Goal: Find specific page/section: Find specific page/section

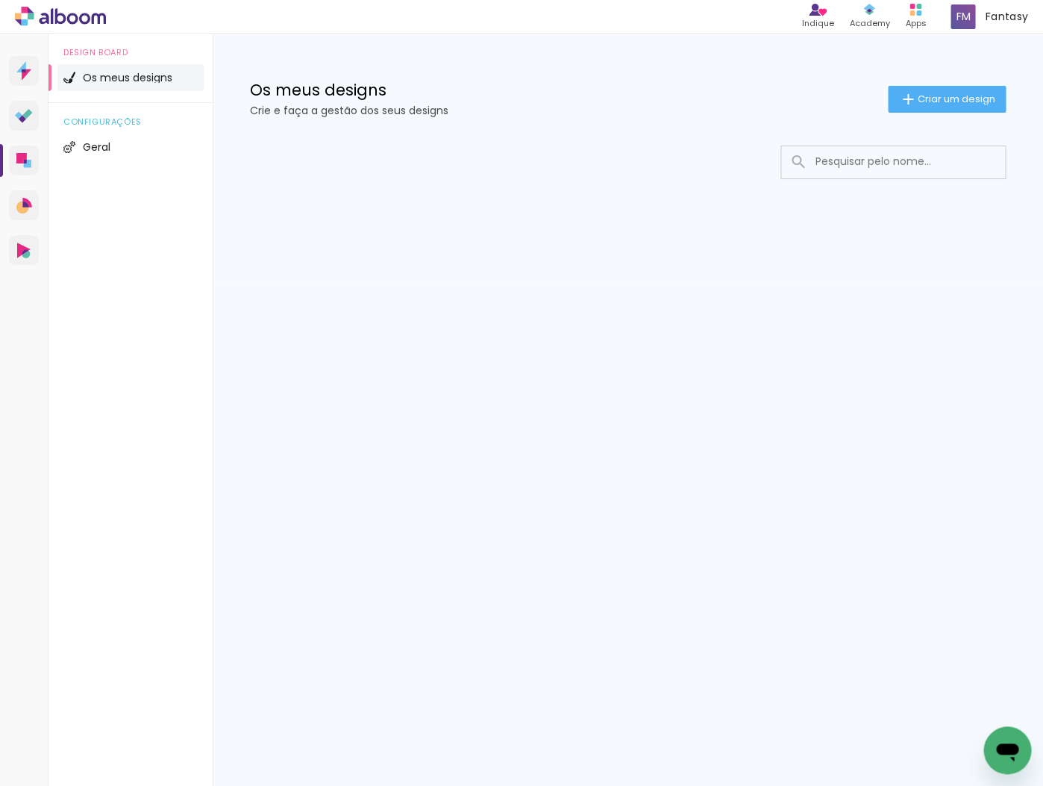
click at [866, 167] on input at bounding box center [913, 161] width 213 height 31
click at [866, 166] on input "aísna" at bounding box center [900, 161] width 187 height 31
click at [866, 158] on input "aísna" at bounding box center [900, 161] width 187 height 31
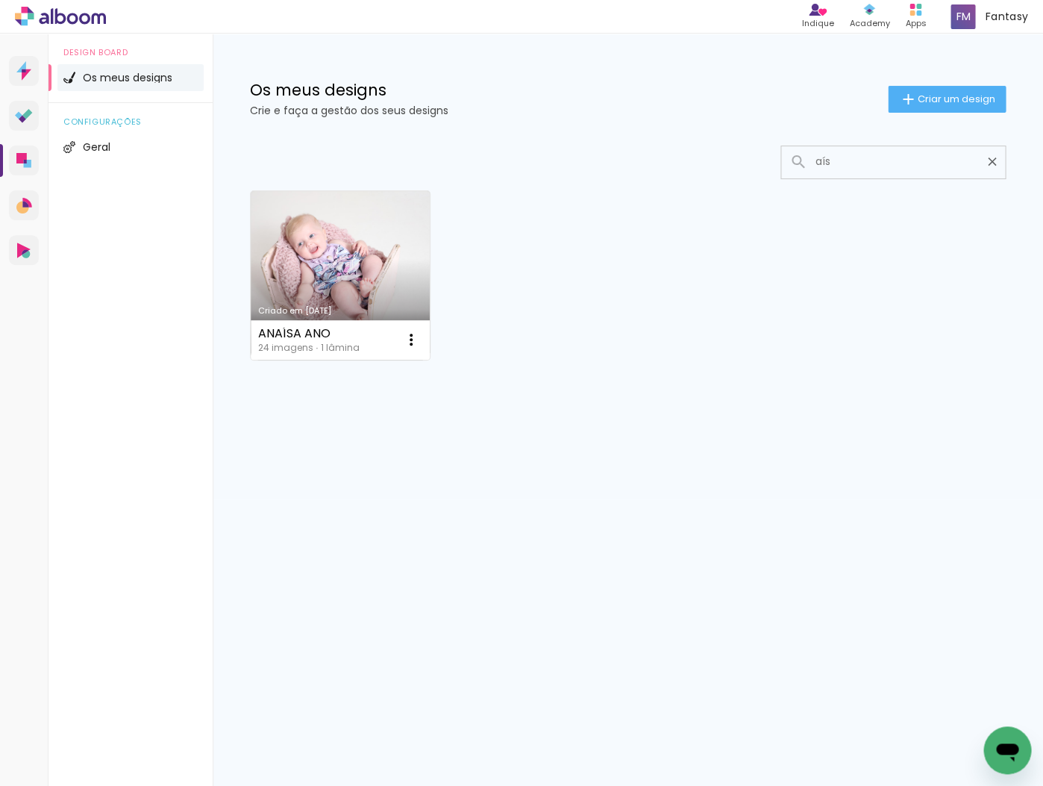
type input "aí"
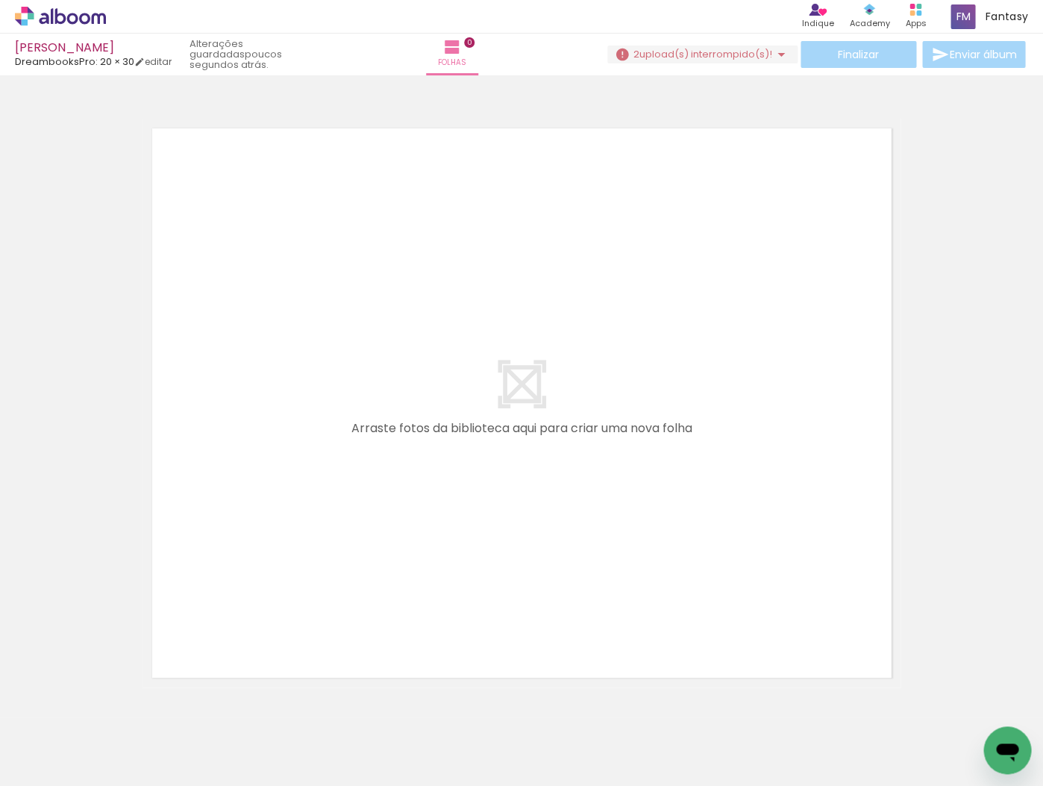
scroll to position [19, 0]
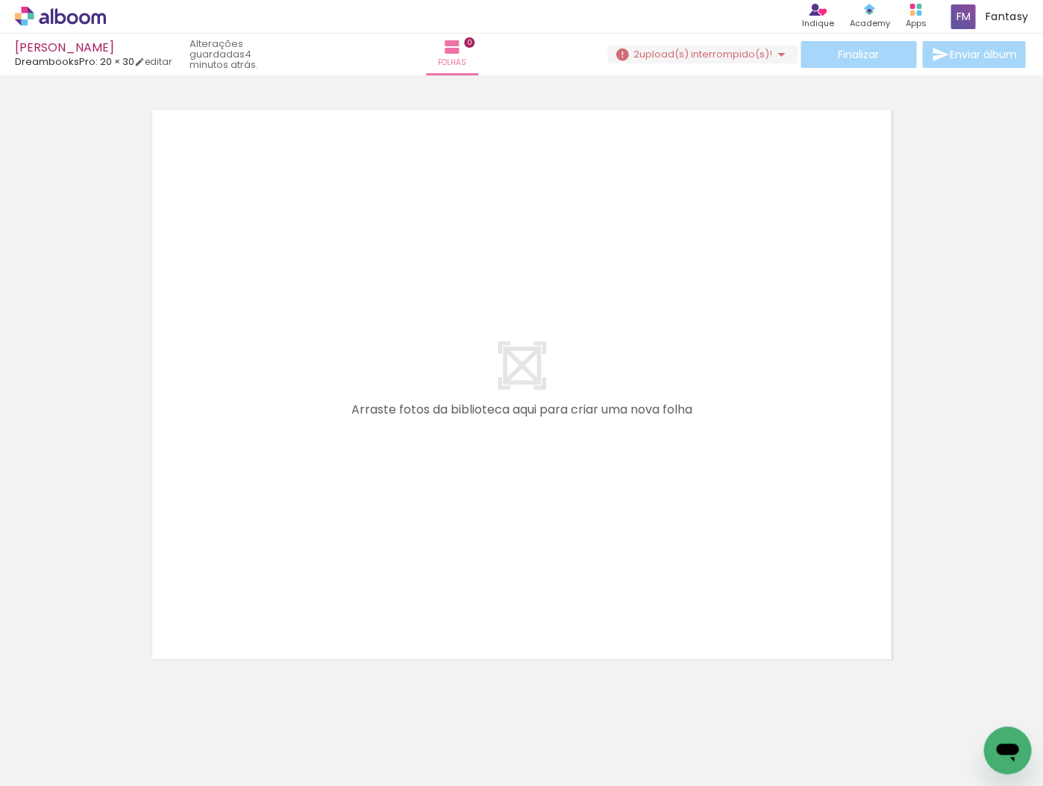
click at [69, 22] on icon at bounding box center [72, 18] width 11 height 11
